Goal: Task Accomplishment & Management: Manage account settings

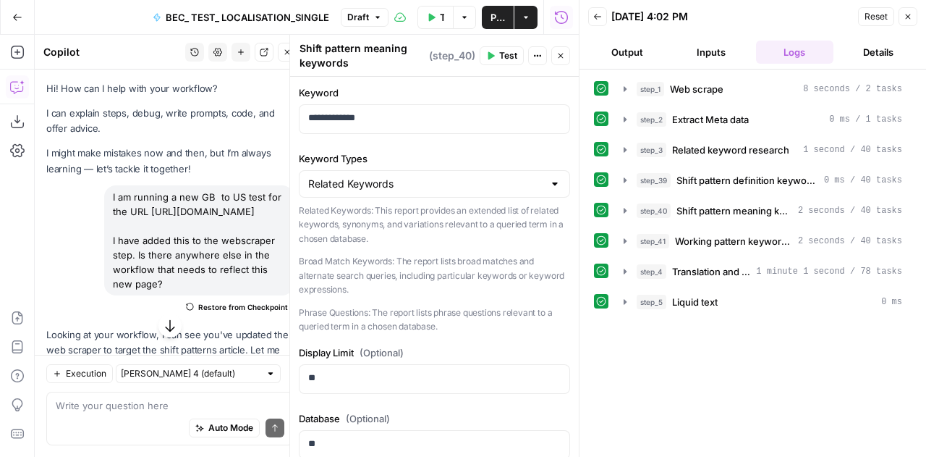
scroll to position [1365, 0]
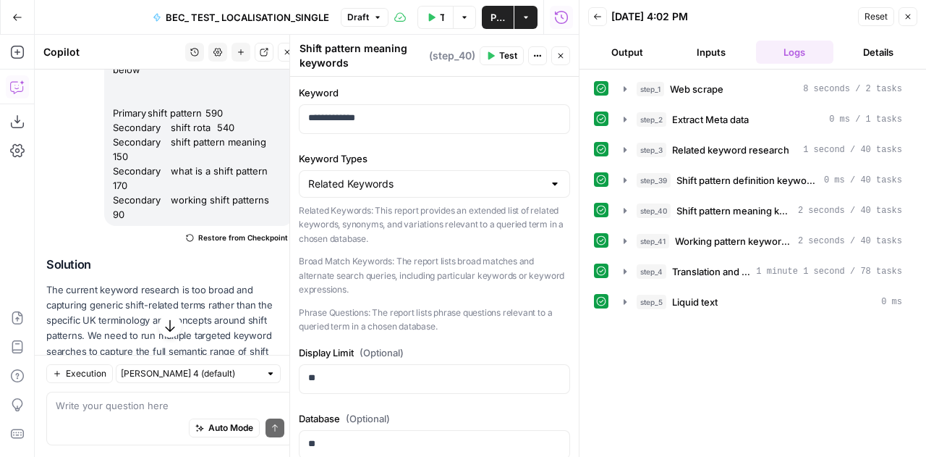
click at [884, 20] on span "Reset" at bounding box center [876, 16] width 23 height 13
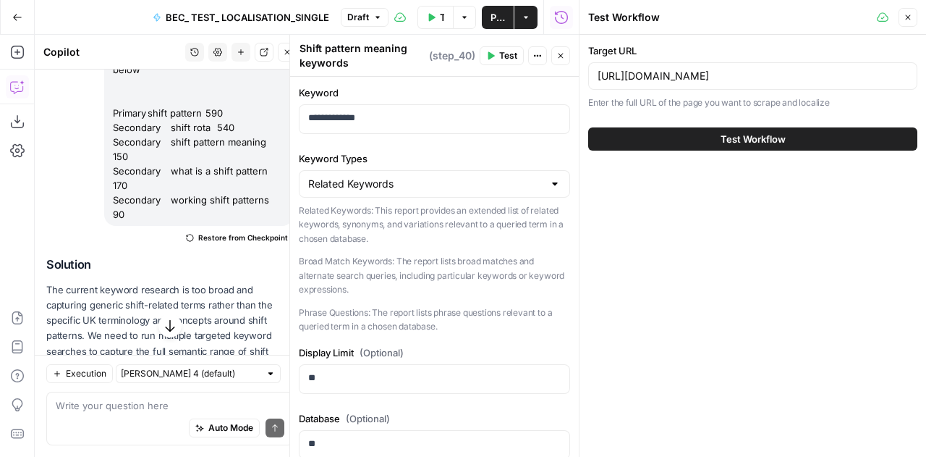
click at [908, 15] on icon "button" at bounding box center [908, 17] width 9 height 9
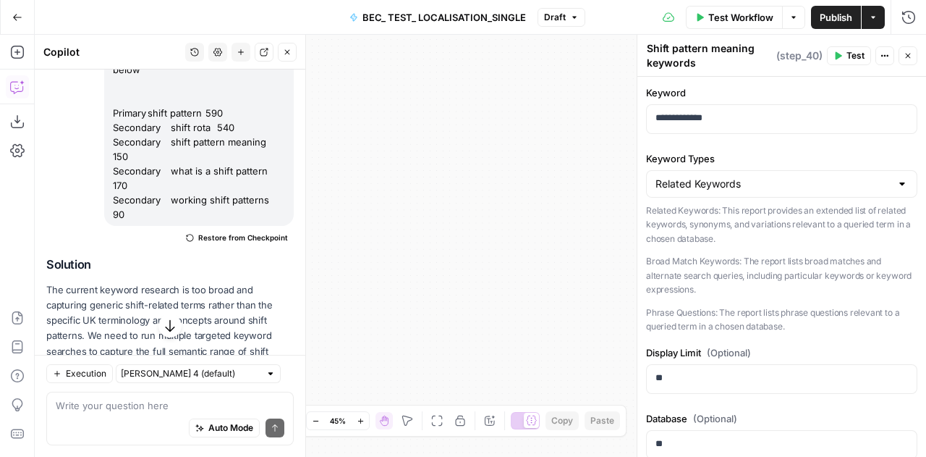
click at [909, 62] on button "Close" at bounding box center [908, 55] width 19 height 19
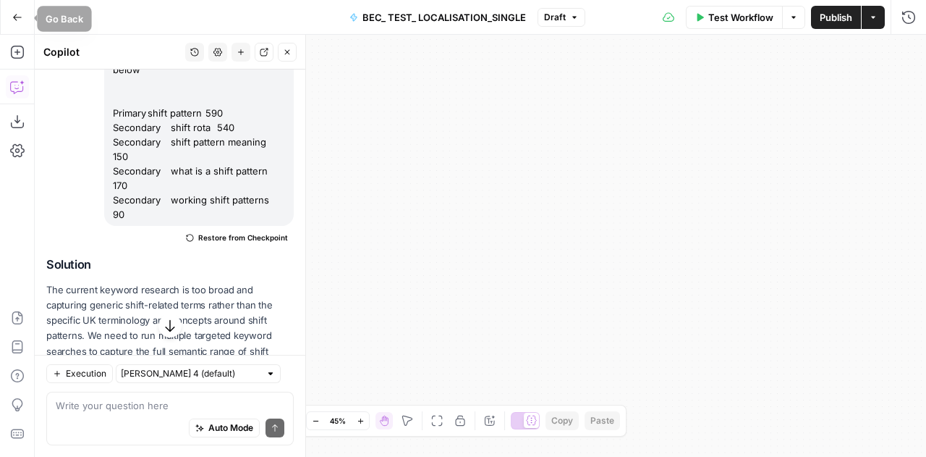
click at [25, 19] on button "Go Back" at bounding box center [17, 17] width 26 height 26
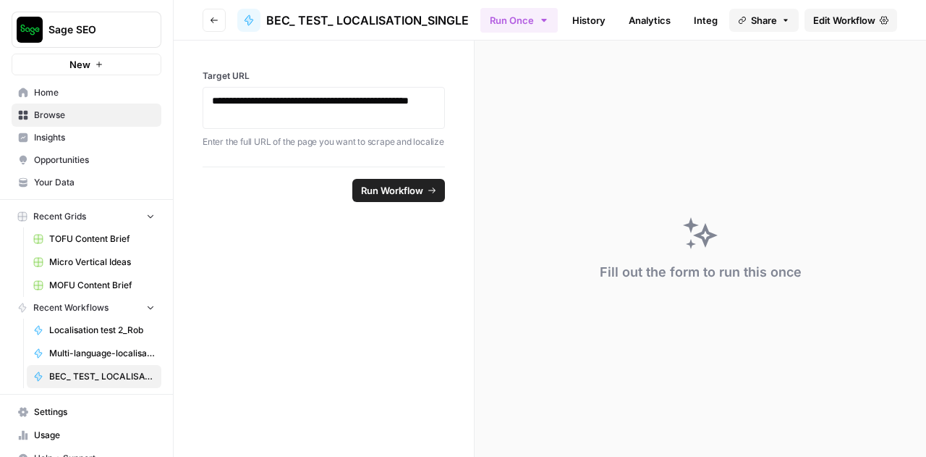
click at [834, 22] on span "Edit Workflow" at bounding box center [844, 20] width 62 height 14
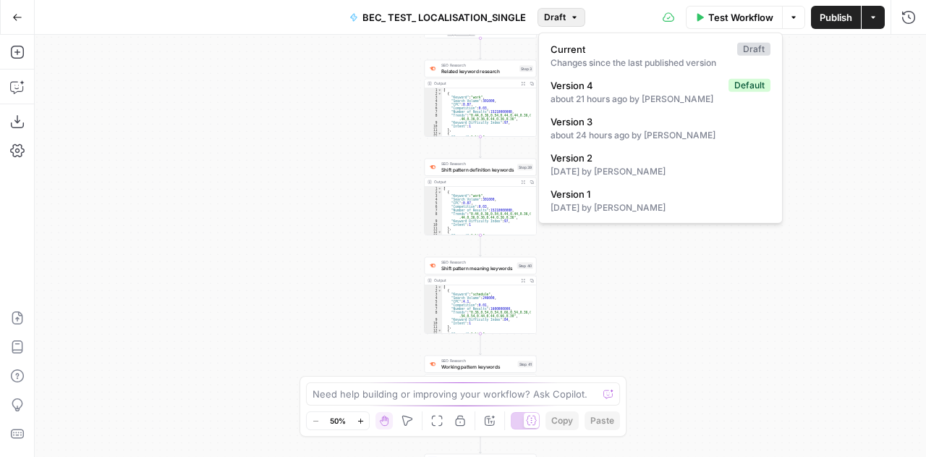
click at [563, 20] on span "Draft" at bounding box center [555, 17] width 22 height 13
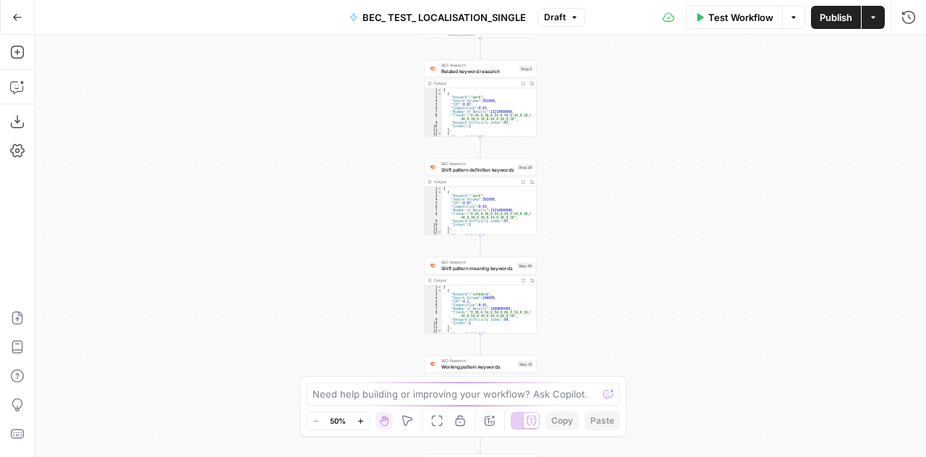
click at [820, 16] on span "Publish" at bounding box center [836, 17] width 33 height 14
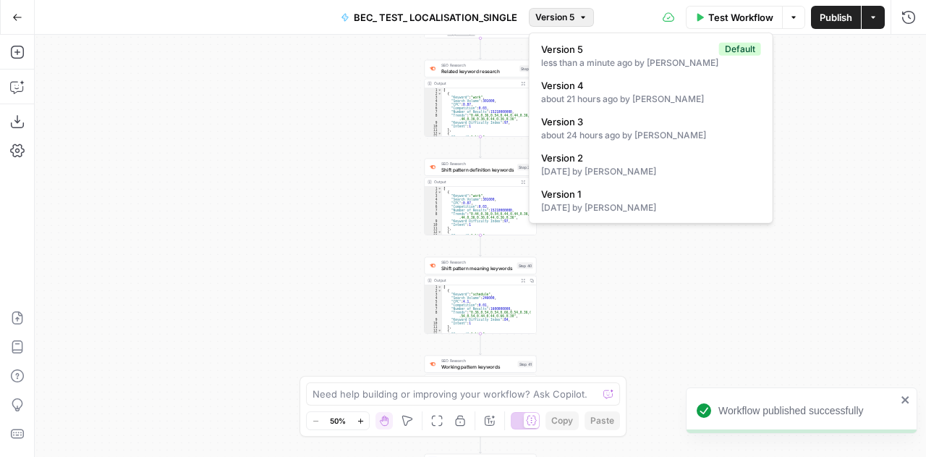
click at [559, 19] on span "Version 5" at bounding box center [555, 17] width 39 height 13
click at [576, 51] on span "Version 5" at bounding box center [627, 49] width 172 height 14
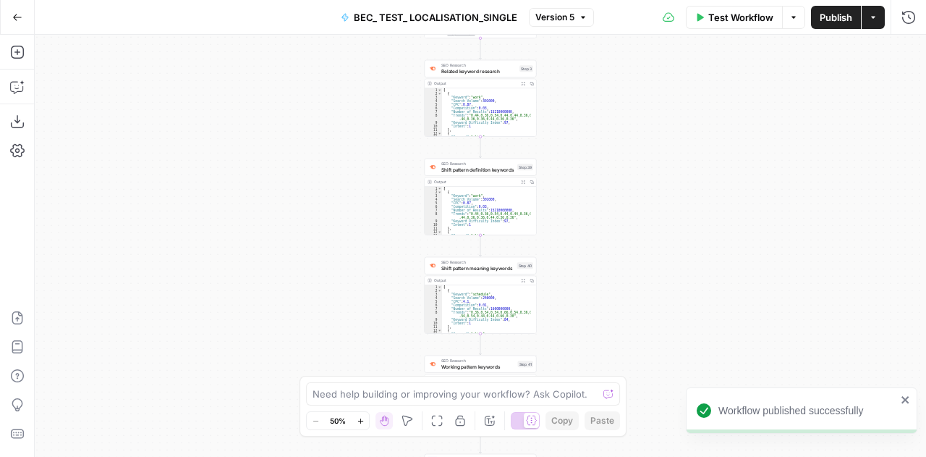
click at [479, 18] on span "BEC_ TEST_ LOCALISATION_SINGLE" at bounding box center [436, 17] width 164 height 14
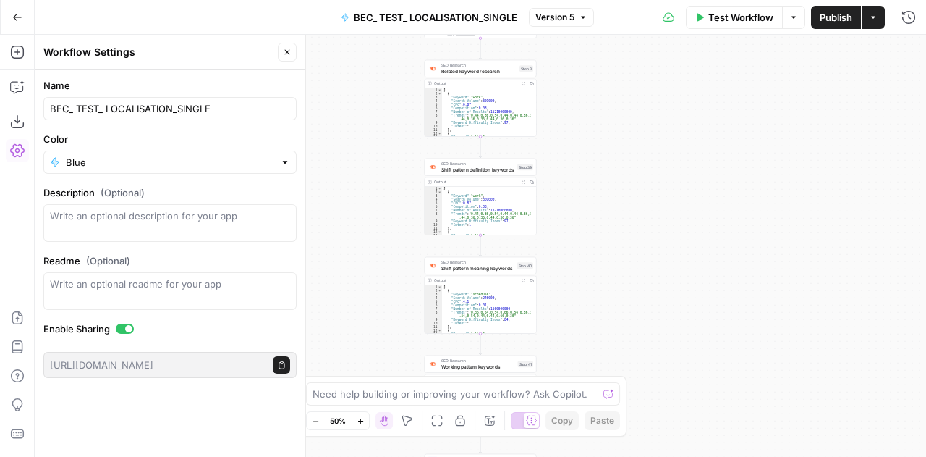
click at [392, 12] on span "BEC_ TEST_ LOCALISATION_SINGLE" at bounding box center [436, 17] width 164 height 14
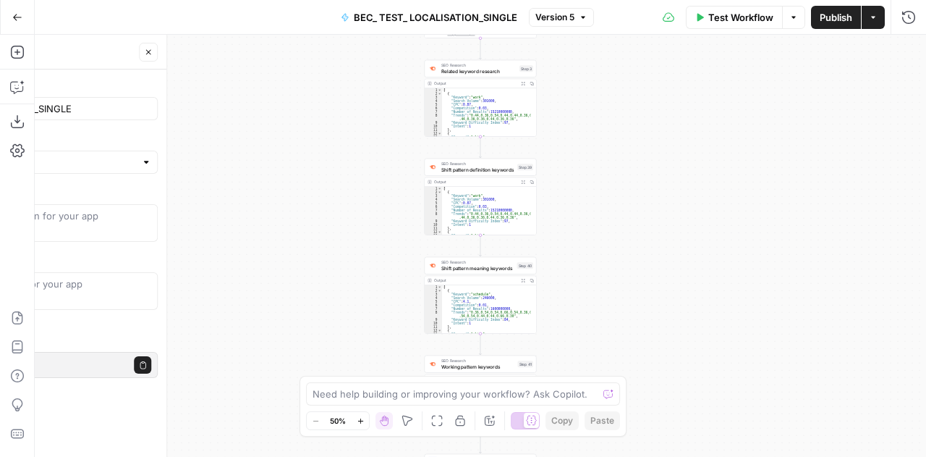
click at [392, 12] on span "BEC_ TEST_ LOCALISATION_SINGLE" at bounding box center [436, 17] width 164 height 14
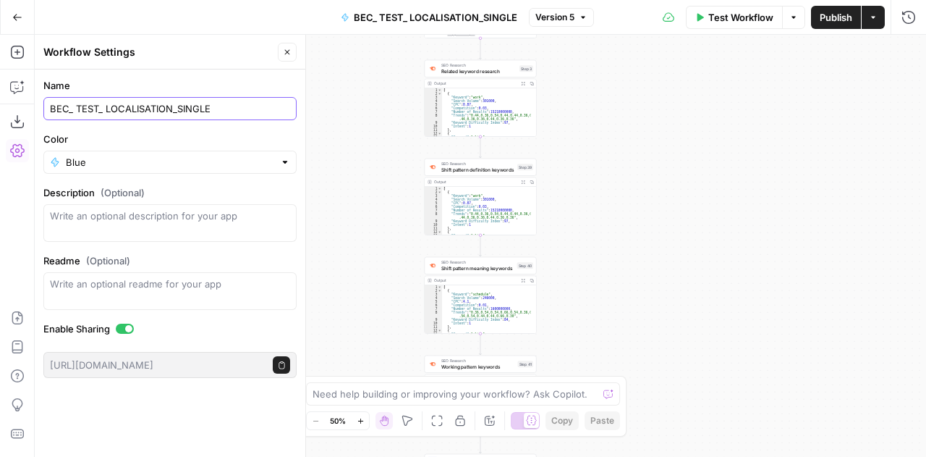
click at [51, 109] on input "BEC_ TEST_ LOCALISATION_SINGLE" at bounding box center [170, 108] width 240 height 14
type input "SHIFT KW_ TEST_ LOCALISATION_SINGLE"
click at [337, 159] on div "Workflow Set Inputs Inputs Web Page Scrape Web scrape Step 1 Output Expand Outp…" at bounding box center [481, 246] width 892 height 422
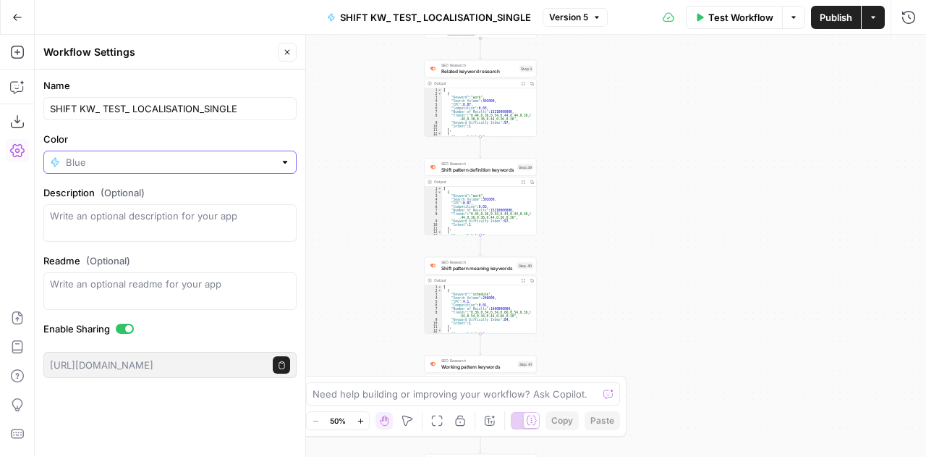
click at [261, 158] on input "Color" at bounding box center [170, 162] width 208 height 14
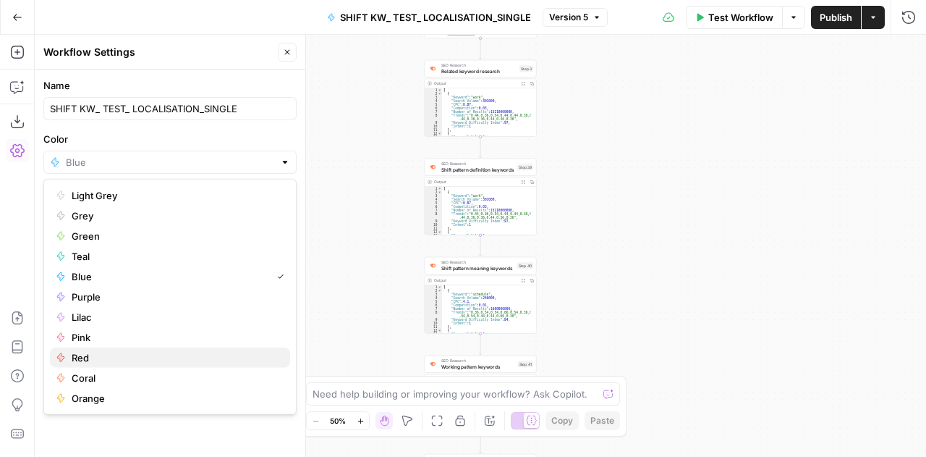
click at [98, 355] on span "Red" at bounding box center [175, 357] width 207 height 14
type input "Red"
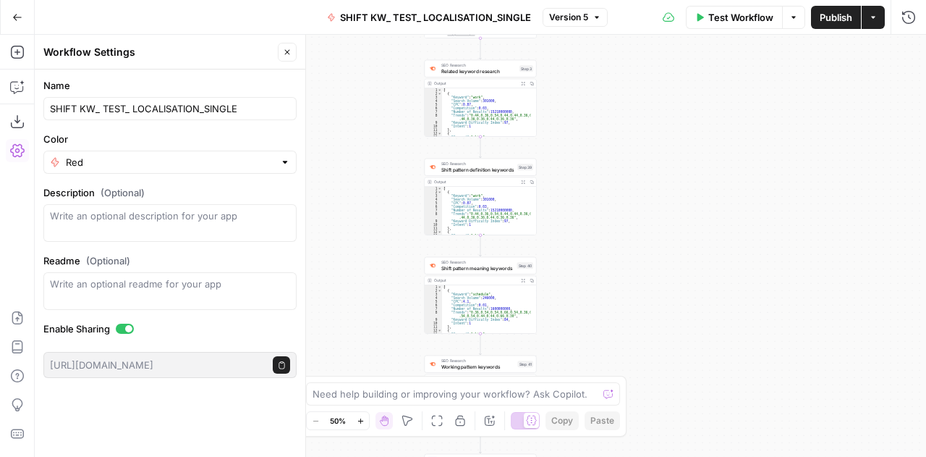
click at [661, 103] on div "Workflow Set Inputs Inputs Web Page Scrape Web scrape Step 1 Output Expand Outp…" at bounding box center [481, 246] width 892 height 422
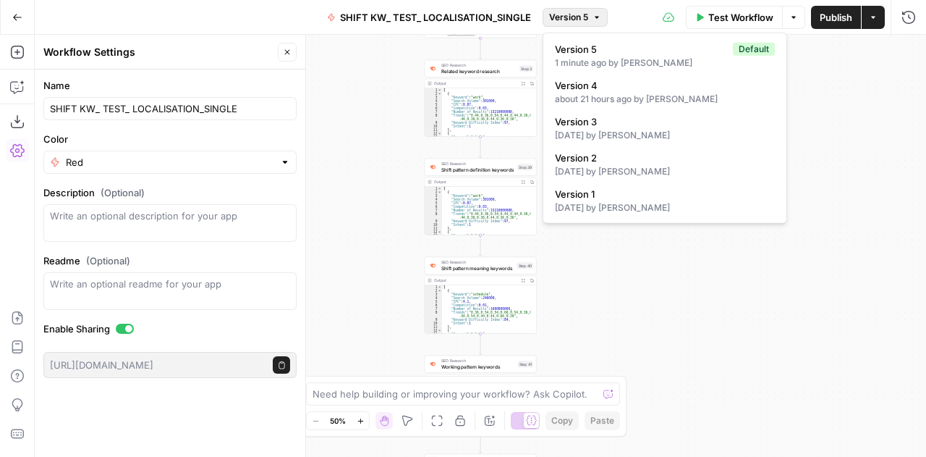
click at [600, 20] on icon "button" at bounding box center [597, 17] width 9 height 9
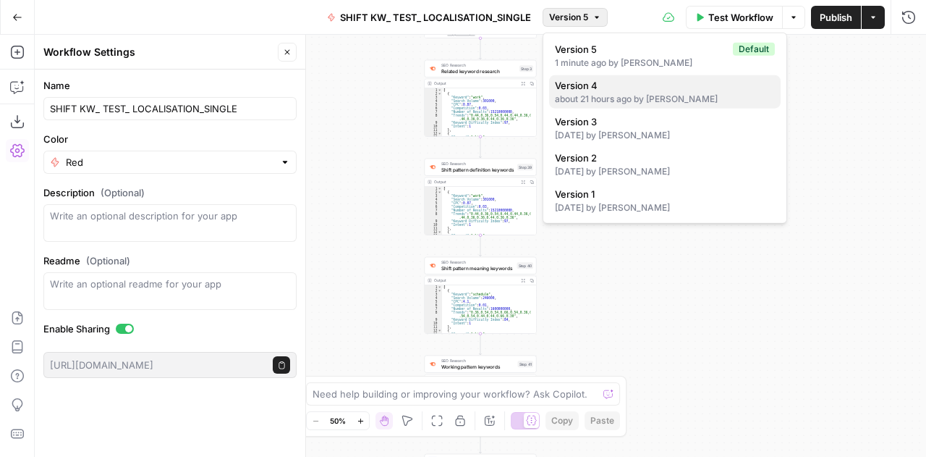
click at [593, 85] on span "Version 4" at bounding box center [662, 85] width 214 height 14
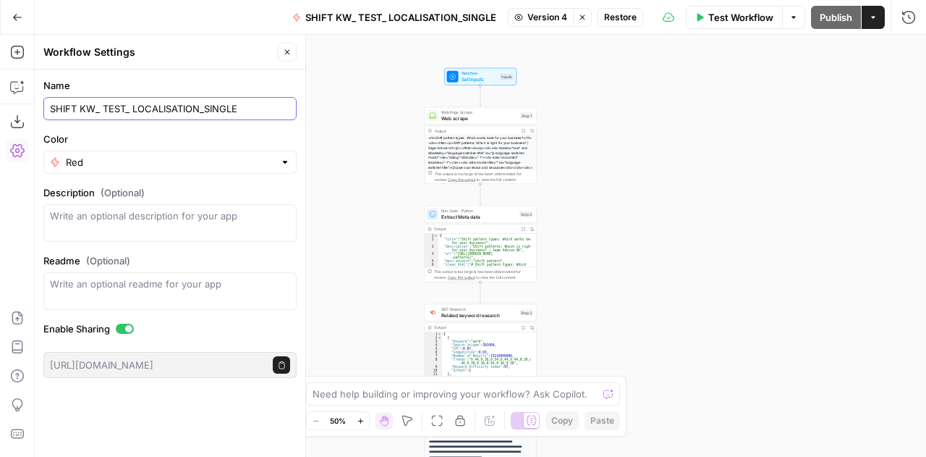
click at [80, 114] on input "SHIFT KW_ TEST_ LOCALISATION_SINGLE" at bounding box center [170, 108] width 240 height 14
drag, startPoint x: 78, startPoint y: 106, endPoint x: 48, endPoint y: 109, distance: 30.5
click at [48, 109] on div "SHIFT KW_ TEST_ LOCALISATION_SINGLE" at bounding box center [169, 108] width 253 height 23
type input "TEST_ LOCALISATION_SINGLE"
click at [332, 102] on div "Workflow Set Inputs Inputs Web Page Scrape Web scrape Step 1 Output Expand Outp…" at bounding box center [481, 246] width 892 height 422
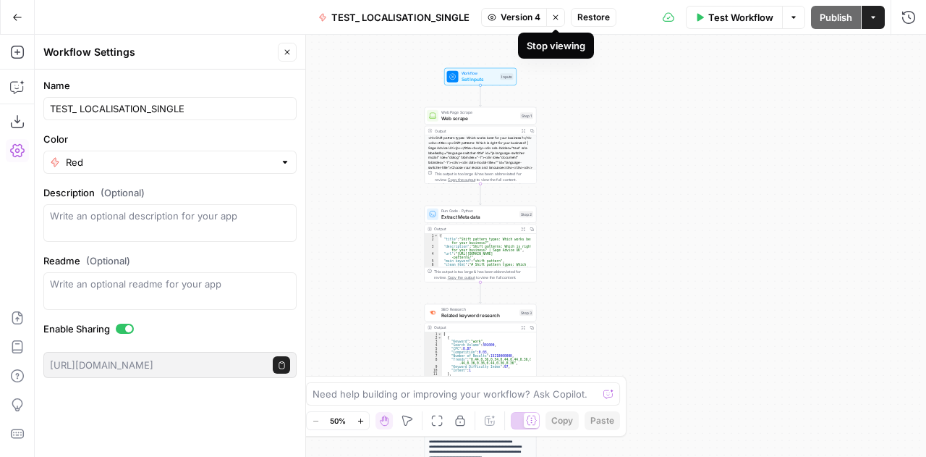
click at [556, 21] on icon "button" at bounding box center [555, 17] width 9 height 9
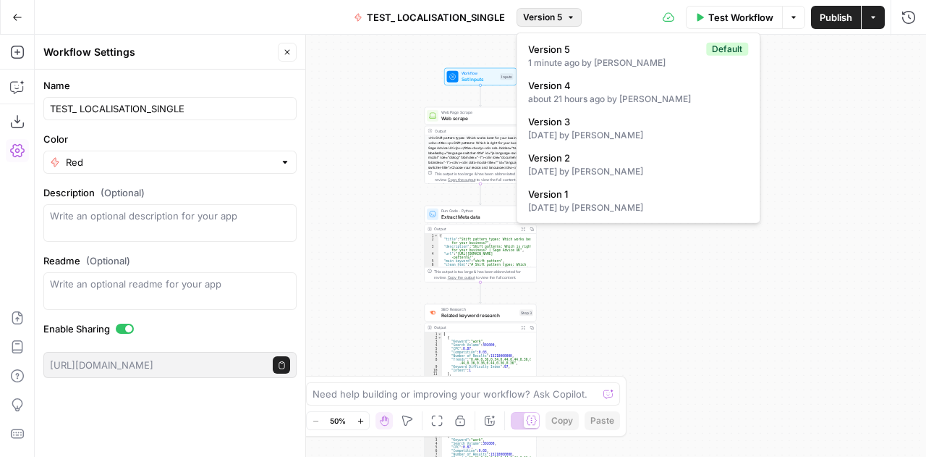
click at [573, 20] on icon "button" at bounding box center [571, 17] width 9 height 9
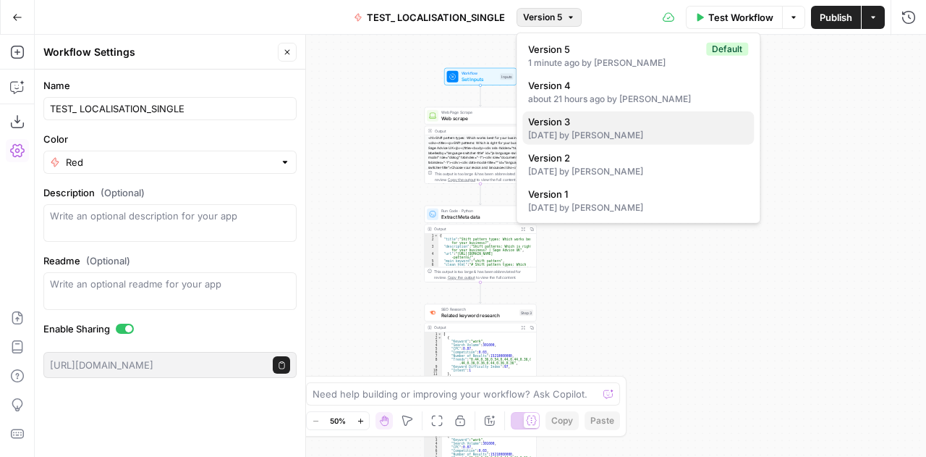
click at [548, 129] on div "[DATE] by [PERSON_NAME]" at bounding box center [638, 135] width 220 height 13
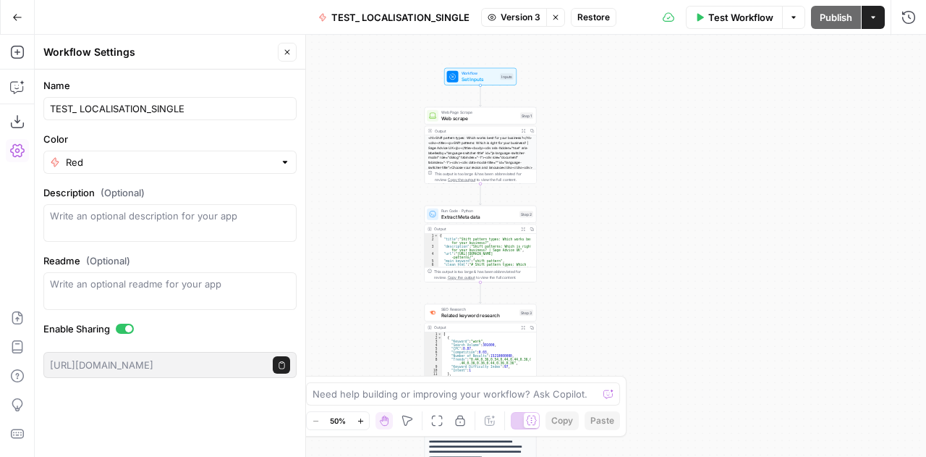
click at [395, 11] on span "TEST_ LOCALISATION_SINGLE" at bounding box center [400, 17] width 138 height 14
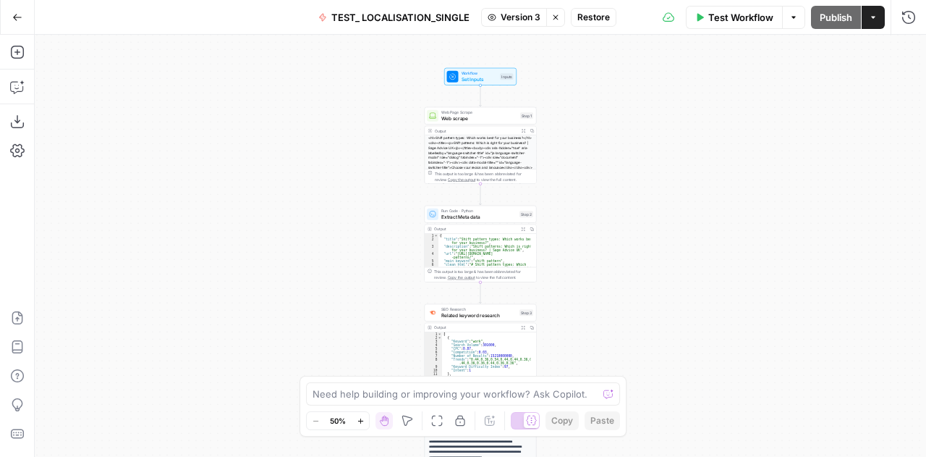
click at [395, 11] on span "TEST_ LOCALISATION_SINGLE" at bounding box center [400, 17] width 138 height 14
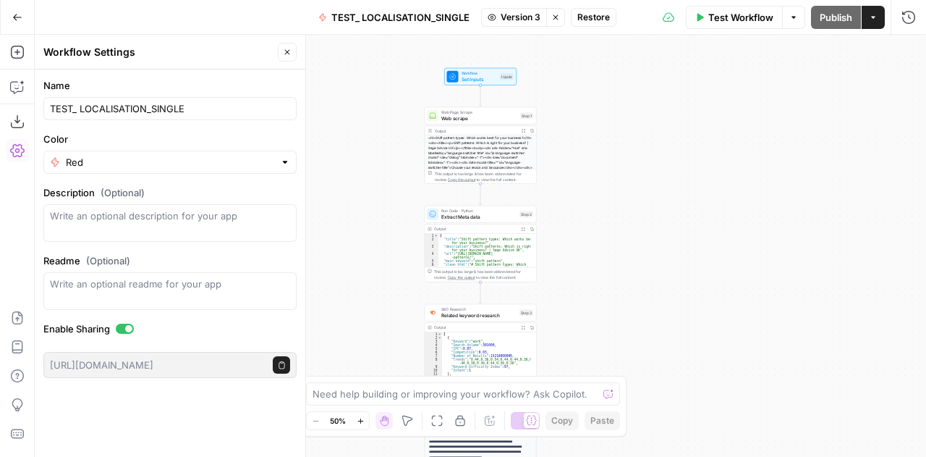
click at [695, 276] on div "Workflow Set Inputs Inputs Web Page Scrape Web scrape Step 1 Output Expand Outp…" at bounding box center [481, 246] width 892 height 422
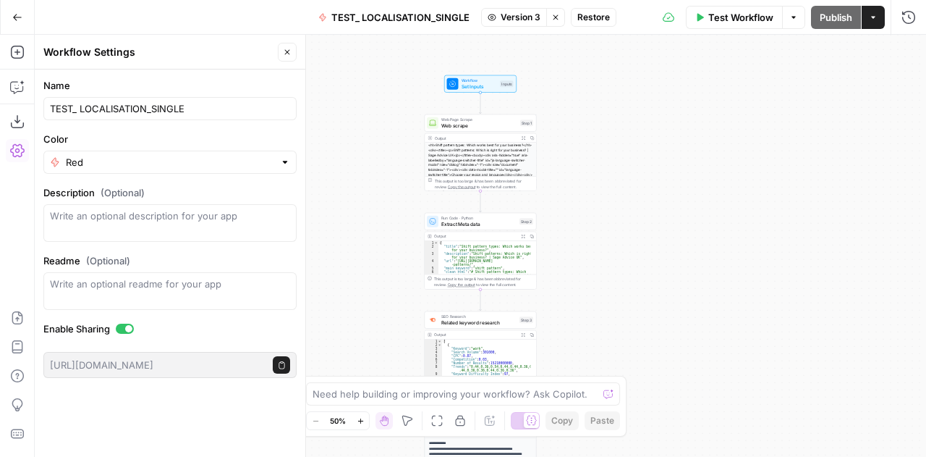
click at [534, 15] on span "Version 3" at bounding box center [521, 17] width 40 height 13
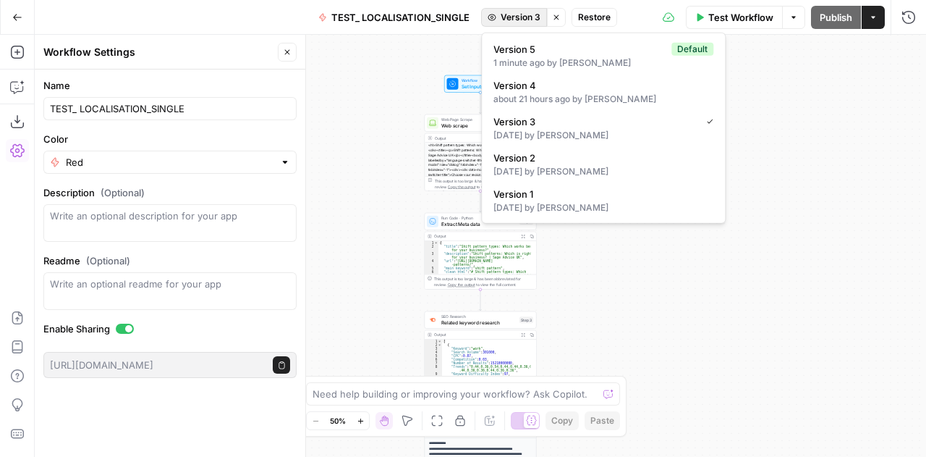
click at [534, 15] on span "Version 3" at bounding box center [521, 17] width 40 height 13
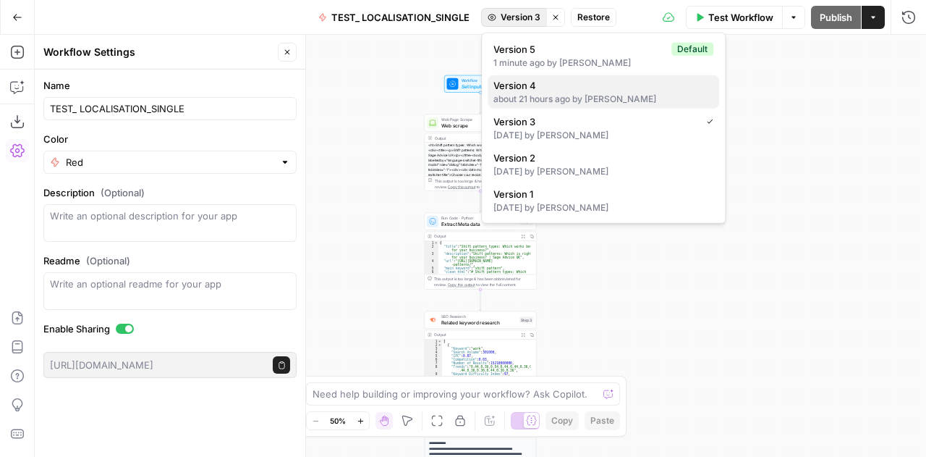
click at [520, 97] on div "about 21 hours ago by [PERSON_NAME]" at bounding box center [604, 99] width 220 height 13
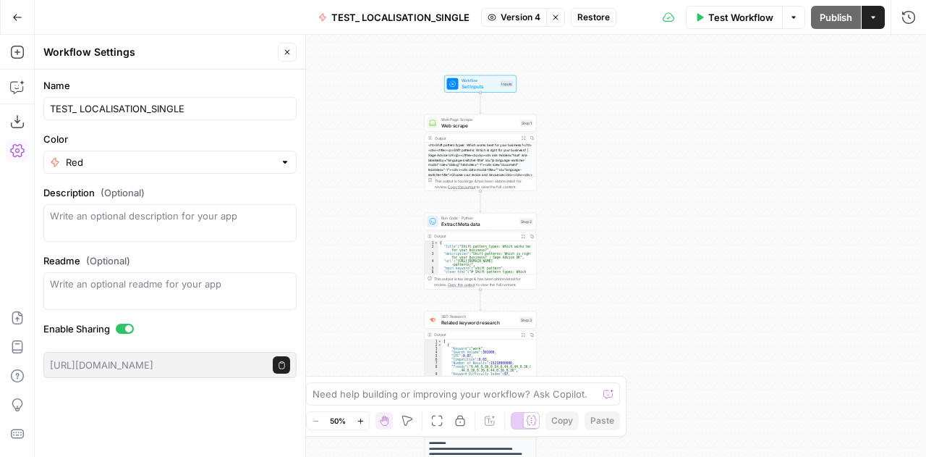
click at [637, 180] on div "Workflow Set Inputs Inputs Web Page Scrape Web scrape Step 1 Output Expand Outp…" at bounding box center [481, 246] width 892 height 422
